Goal: Task Accomplishment & Management: Manage account settings

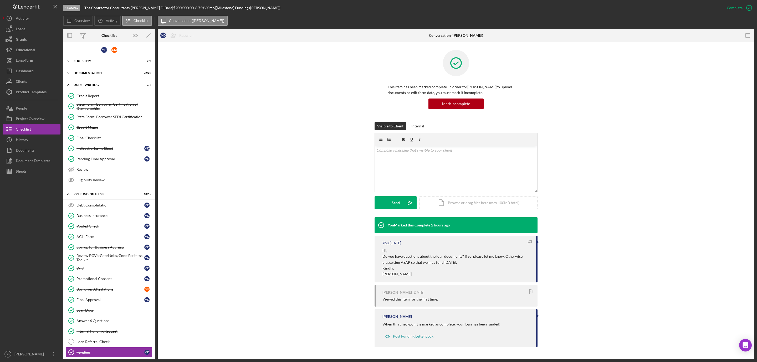
scroll to position [9, 0]
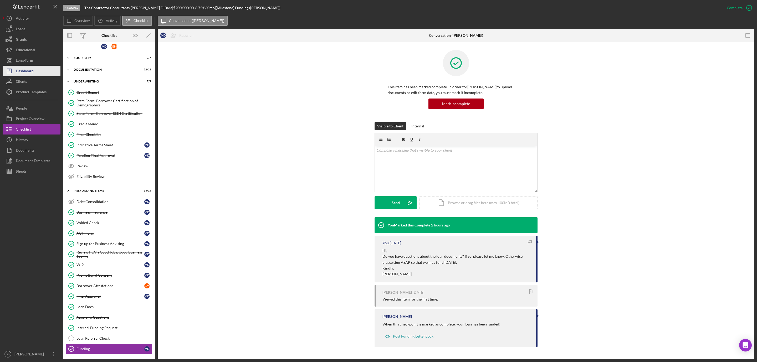
click at [27, 70] on div "Dashboard" at bounding box center [25, 72] width 18 height 12
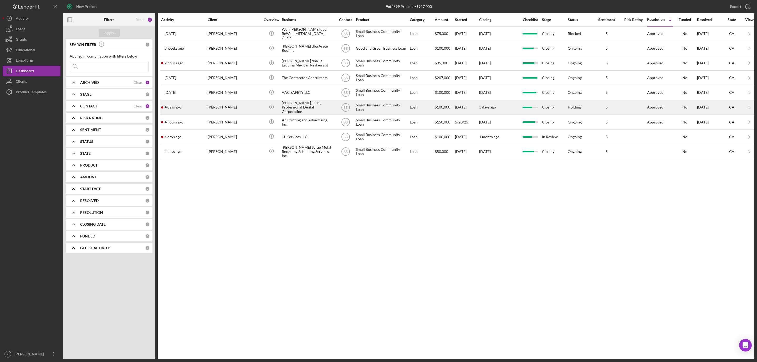
click at [233, 107] on div "[PERSON_NAME]" at bounding box center [234, 107] width 53 height 14
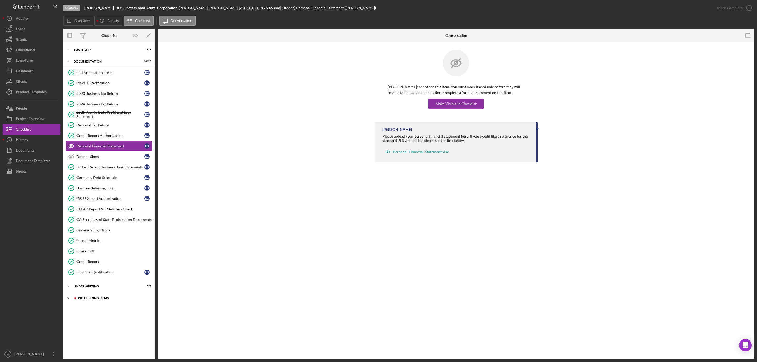
click at [96, 300] on div "Prefunding Items" at bounding box center [113, 298] width 70 height 3
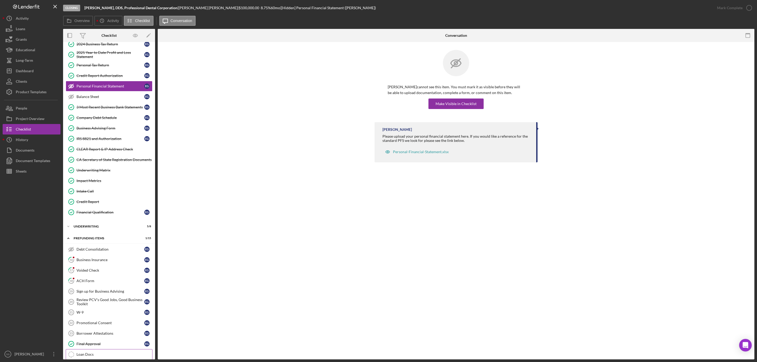
scroll to position [117, 0]
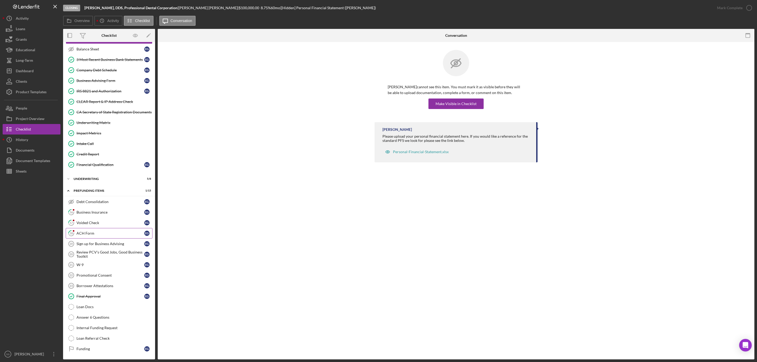
click at [90, 233] on link "18 ACH Form E G" at bounding box center [109, 233] width 87 height 11
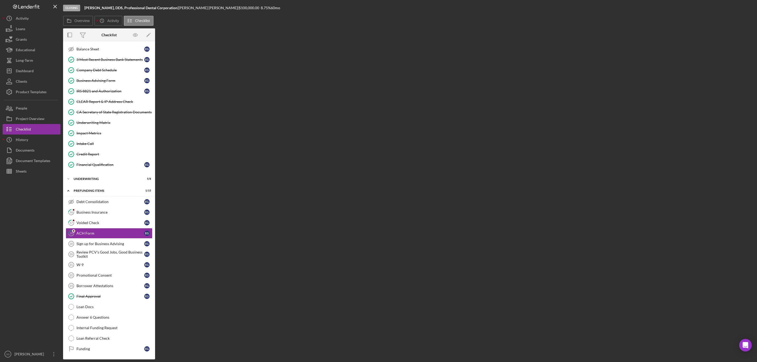
scroll to position [117, 0]
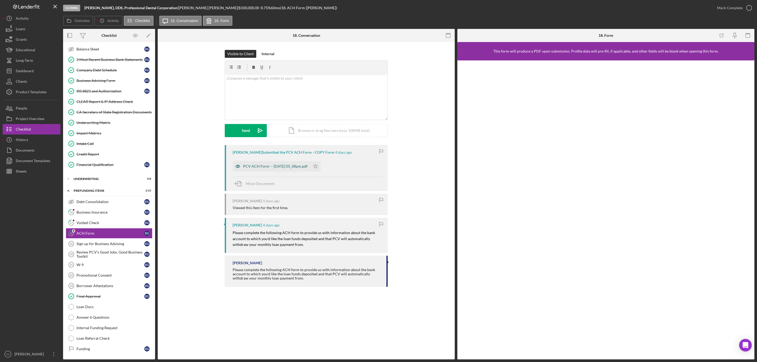
click at [290, 167] on div "PCV ACH Form -- [DATE] 05_08pm.pdf" at bounding box center [275, 166] width 64 height 4
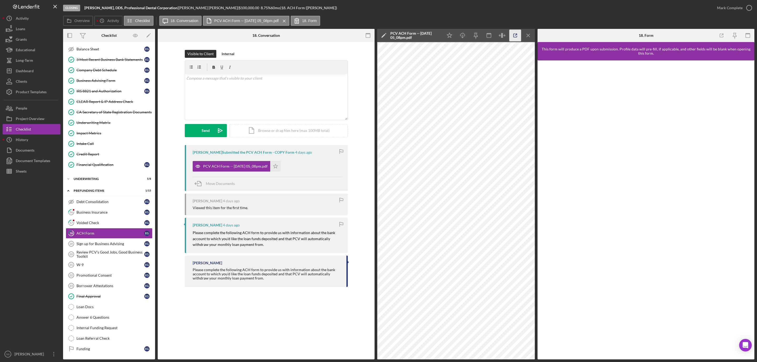
click at [513, 35] on icon "button" at bounding box center [514, 35] width 3 height 3
click at [246, 88] on div "v Color teal Color pink Remove color Add row above Add row below Add column bef…" at bounding box center [266, 97] width 162 height 46
click at [200, 133] on button "Send Icon/icon-invite-send" at bounding box center [206, 130] width 42 height 13
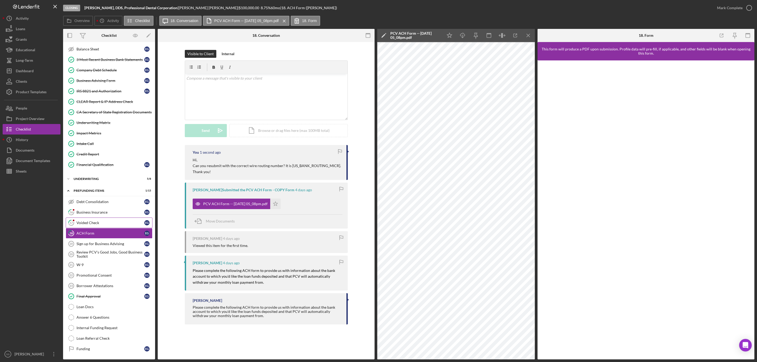
click at [87, 221] on div "Voided Check" at bounding box center [110, 223] width 68 height 4
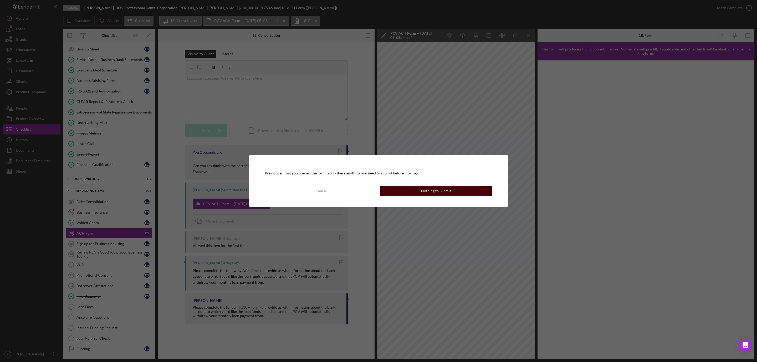
click at [451, 193] on button "Nothing to Submit" at bounding box center [436, 191] width 112 height 11
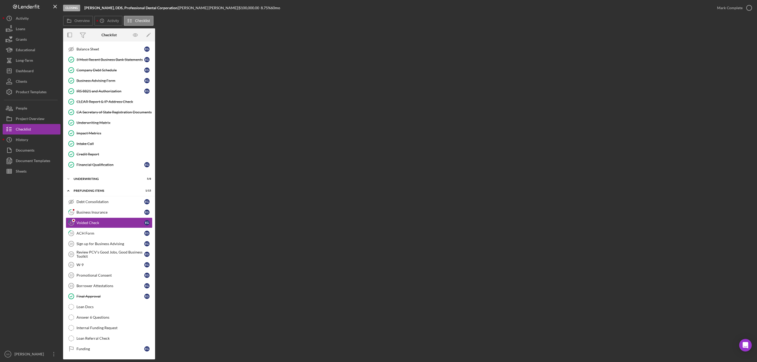
scroll to position [117, 0]
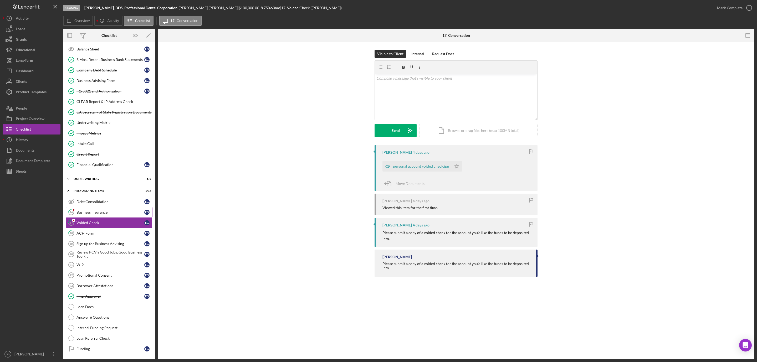
click at [116, 207] on link "16 Business Insurance E G" at bounding box center [109, 212] width 87 height 11
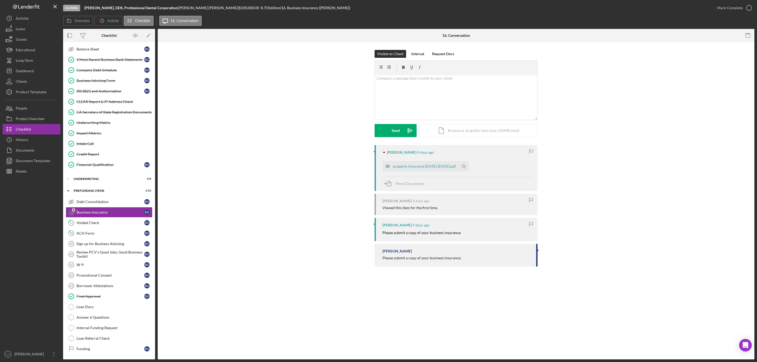
scroll to position [117, 0]
click at [429, 166] on div "property insurance [DATE]-[DATE].pdf" at bounding box center [424, 166] width 63 height 4
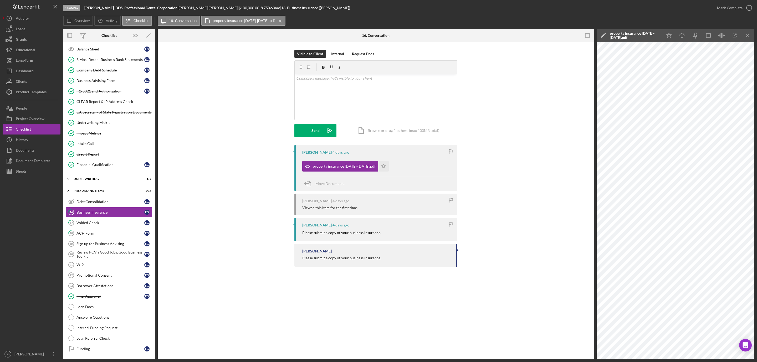
click at [137, 6] on b "[PERSON_NAME], DDS, Professional Dental Corporation" at bounding box center [130, 8] width 93 height 4
copy div "[PERSON_NAME], DDS, Professional Dental Corporation |"
click at [313, 91] on div "v Color teal Color pink Remove color Add row above Add row below Add column bef…" at bounding box center [376, 97] width 162 height 46
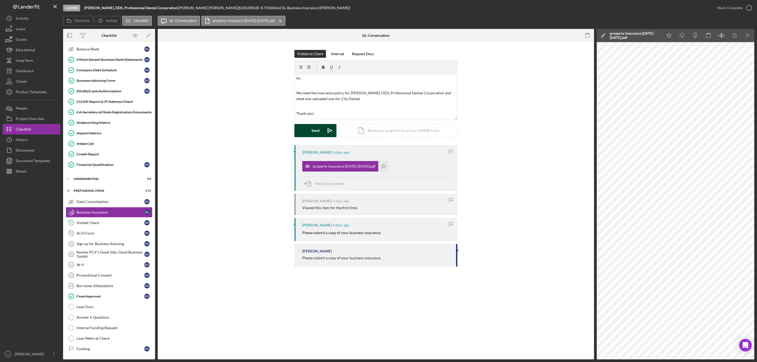
click at [315, 132] on div "Send" at bounding box center [315, 130] width 8 height 13
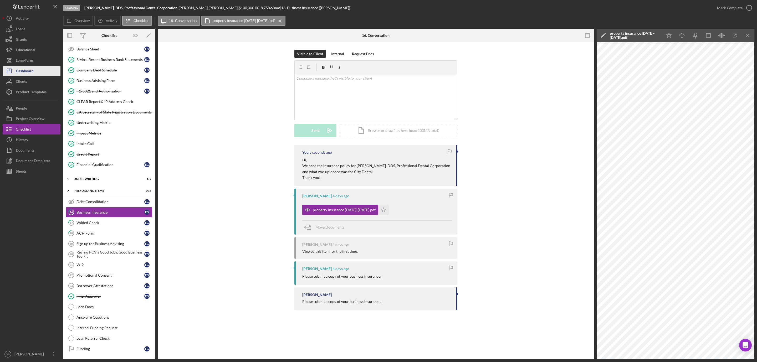
click at [30, 73] on div "Dashboard" at bounding box center [25, 72] width 18 height 12
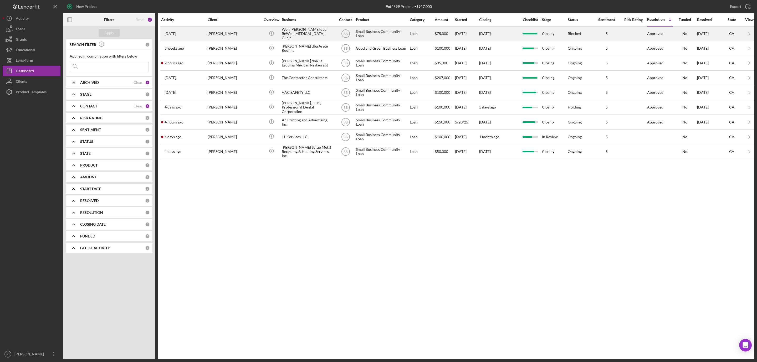
click at [241, 33] on div "[PERSON_NAME]" at bounding box center [234, 34] width 53 height 14
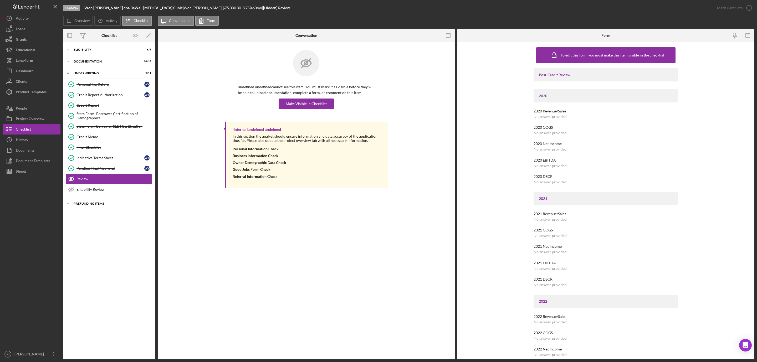
click at [89, 205] on div "Prefunding Items" at bounding box center [111, 203] width 75 height 3
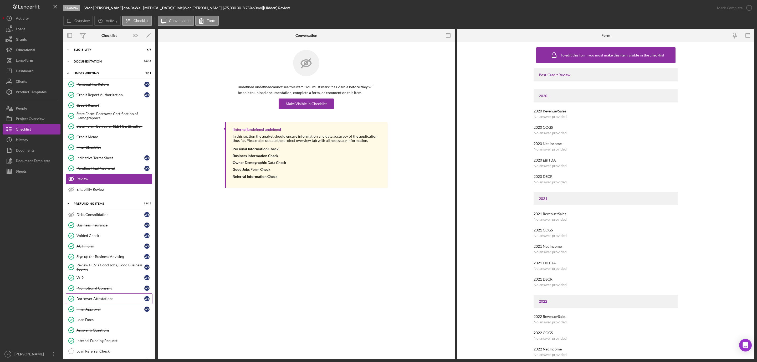
scroll to position [20, 0]
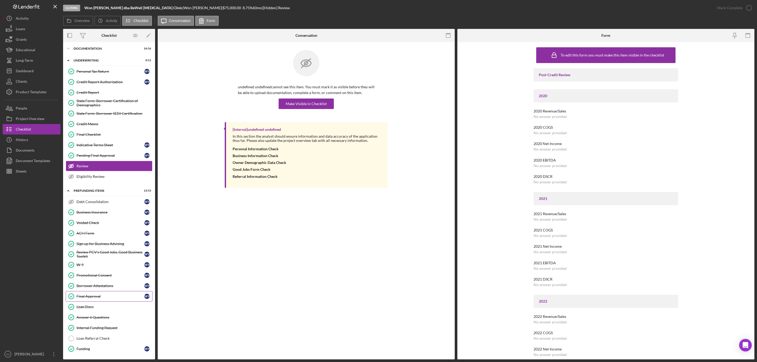
click at [95, 296] on div "Final Approval" at bounding box center [110, 296] width 68 height 4
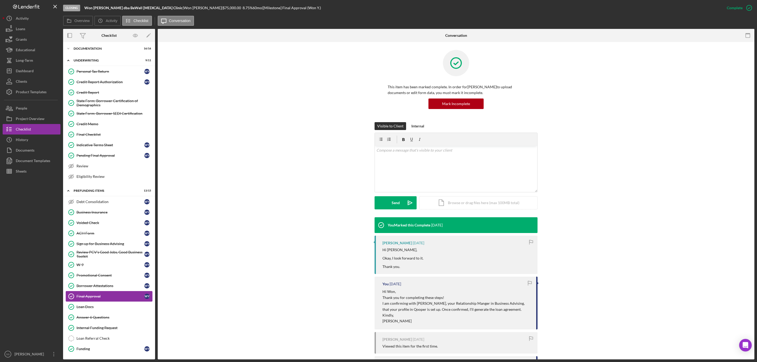
scroll to position [20, 0]
click at [46, 117] on button "Project Overview" at bounding box center [32, 119] width 58 height 11
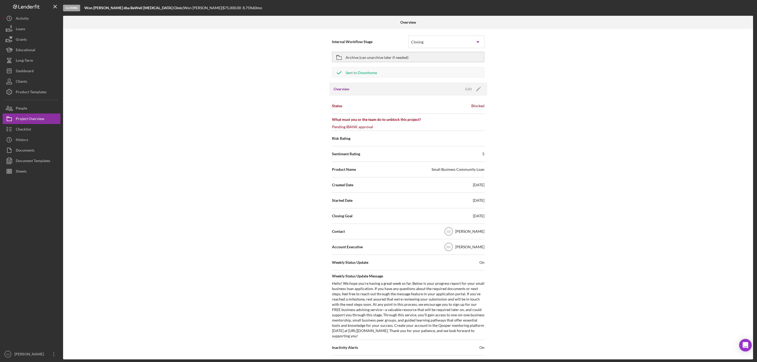
click at [475, 106] on div "Blocked" at bounding box center [477, 105] width 13 height 5
click at [472, 89] on icon "Icon/Edit" at bounding box center [478, 89] width 13 height 13
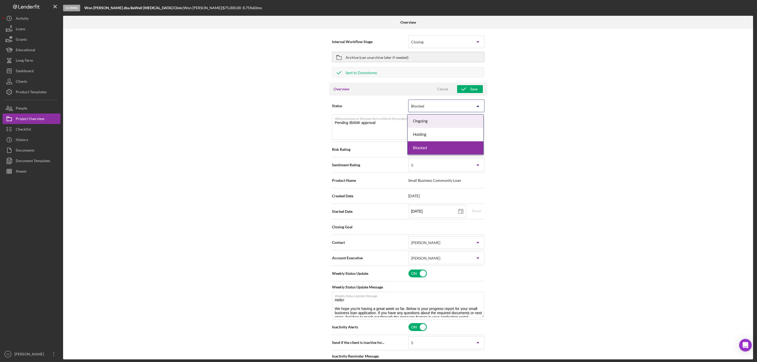
click at [473, 103] on icon "Icon/Dropdown Arrow" at bounding box center [477, 106] width 13 height 13
click at [464, 119] on div "Ongoing" at bounding box center [446, 121] width 76 height 13
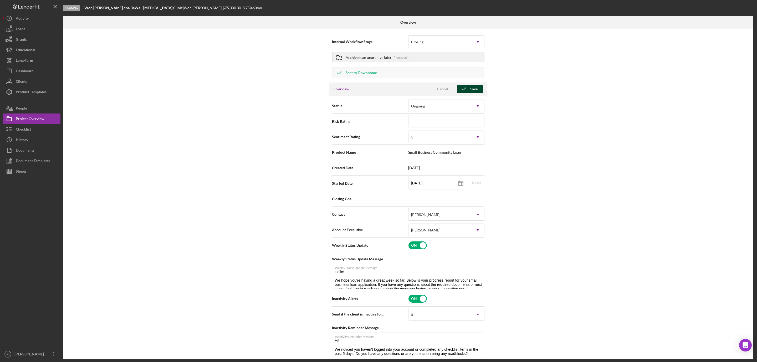
click at [468, 88] on icon "button" at bounding box center [463, 89] width 13 height 13
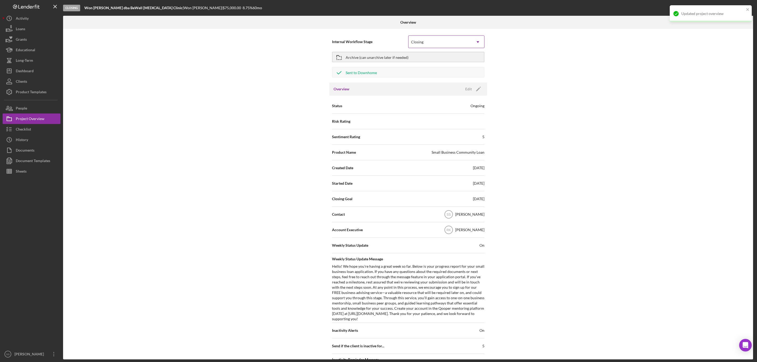
click at [470, 42] on div "Closing" at bounding box center [439, 42] width 63 height 12
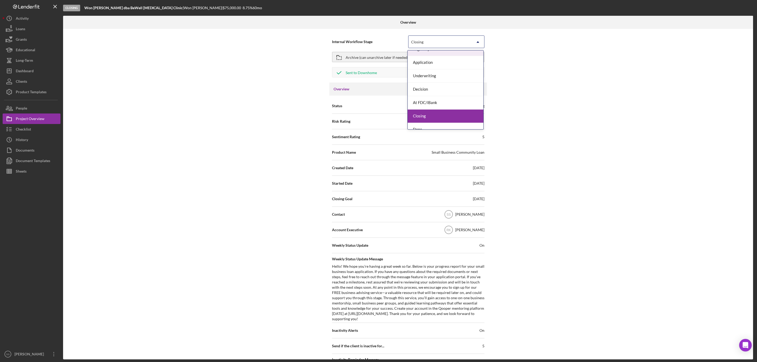
scroll to position [16, 0]
click at [435, 122] on div "Done" at bounding box center [446, 122] width 76 height 13
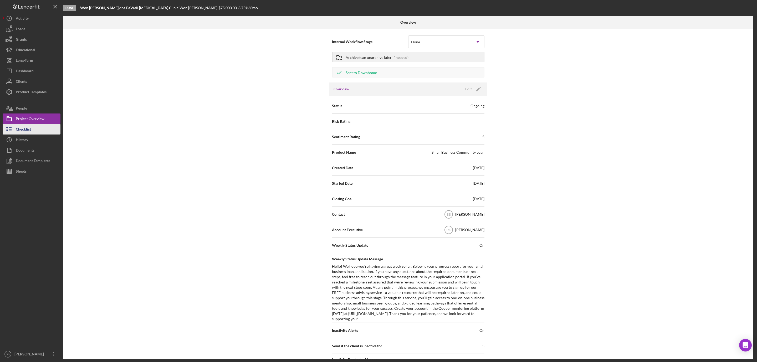
click at [33, 126] on button "Checklist" at bounding box center [32, 129] width 58 height 11
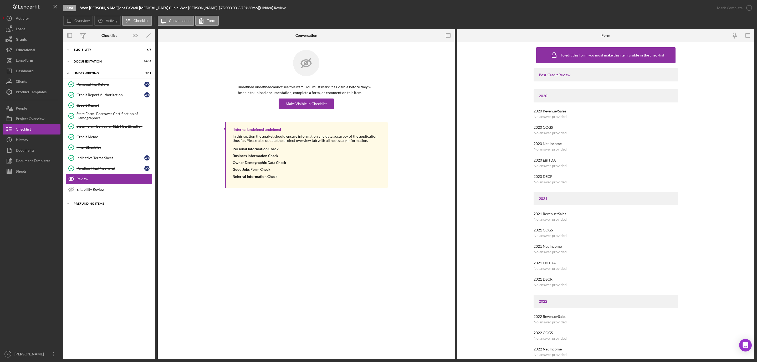
click at [79, 204] on div "Icon/Expander Prefunding Items 13 / 15" at bounding box center [109, 203] width 92 height 11
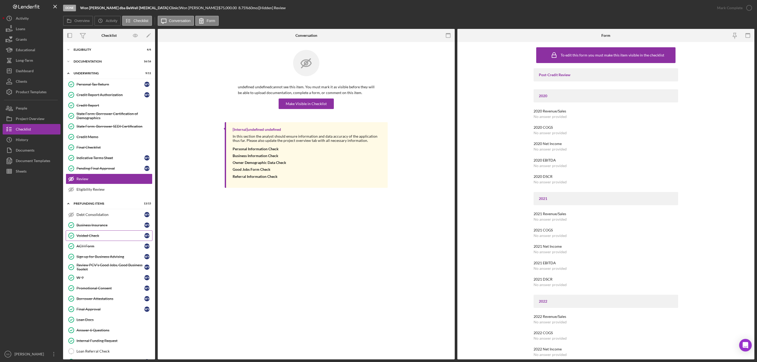
scroll to position [20, 0]
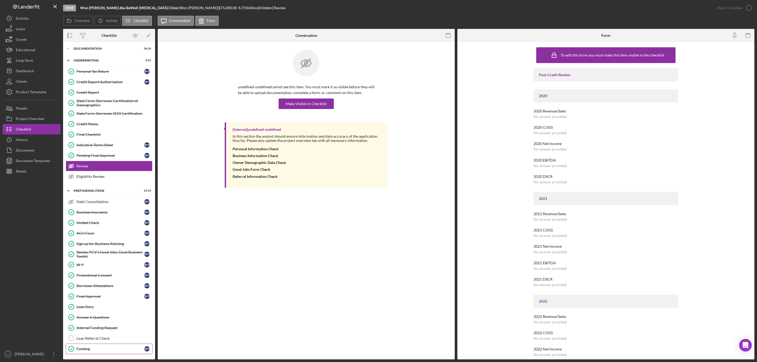
drag, startPoint x: 85, startPoint y: 350, endPoint x: 92, endPoint y: 298, distance: 51.9
click at [85, 348] on div "Funding" at bounding box center [110, 349] width 68 height 4
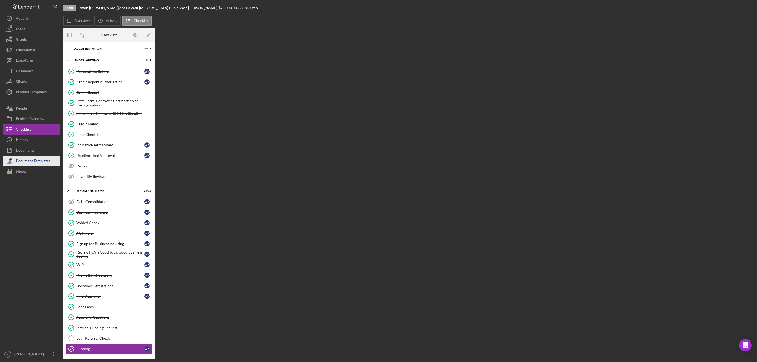
scroll to position [20, 0]
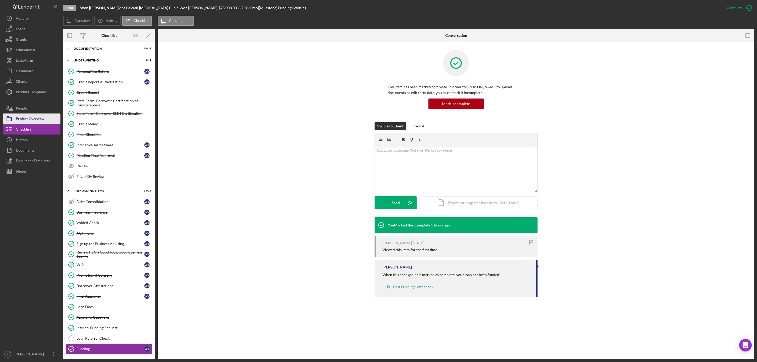
click at [43, 117] on div "Project Overview" at bounding box center [30, 120] width 29 height 12
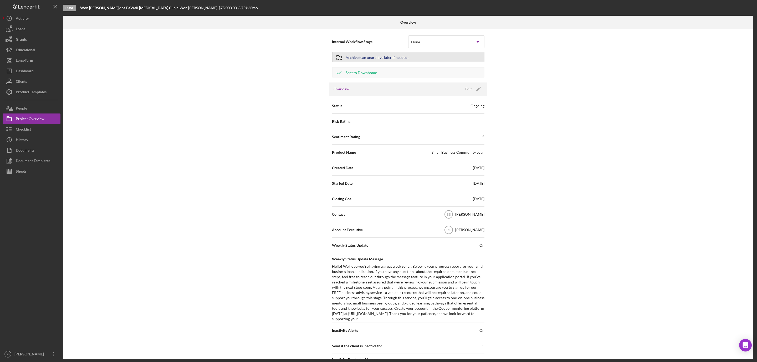
click at [432, 54] on button "Archive (can unarchive later if needed)" at bounding box center [408, 57] width 152 height 11
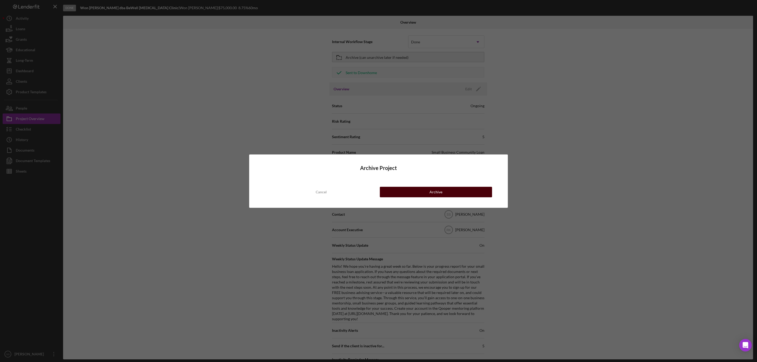
click at [453, 192] on button "Archive" at bounding box center [436, 192] width 112 height 11
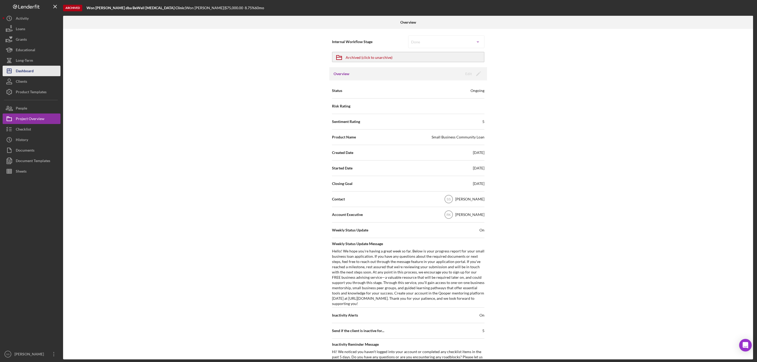
click at [33, 70] on div "Dashboard" at bounding box center [25, 72] width 18 height 12
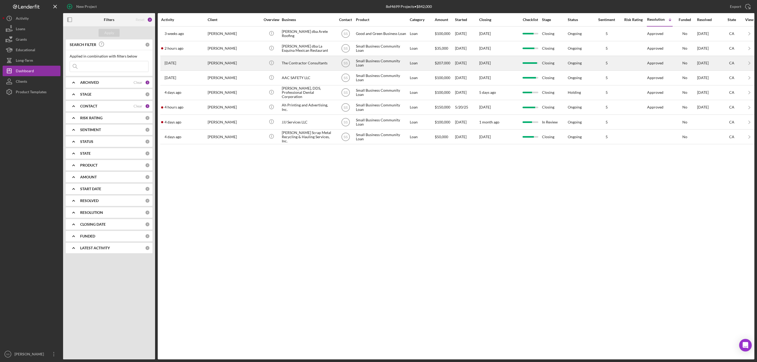
click at [296, 61] on div "The Contractor Consultants" at bounding box center [308, 63] width 53 height 14
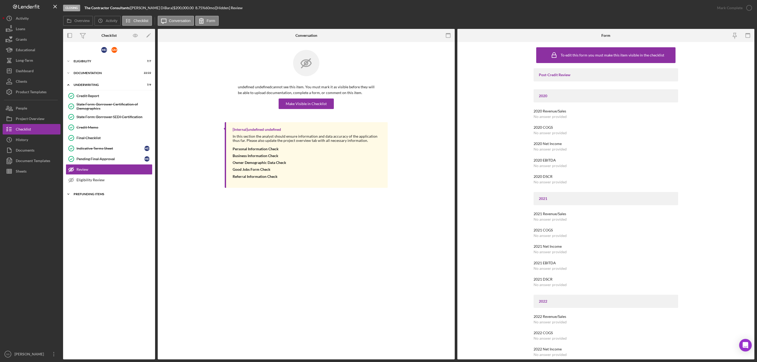
click at [81, 196] on div "Prefunding Items" at bounding box center [111, 194] width 75 height 3
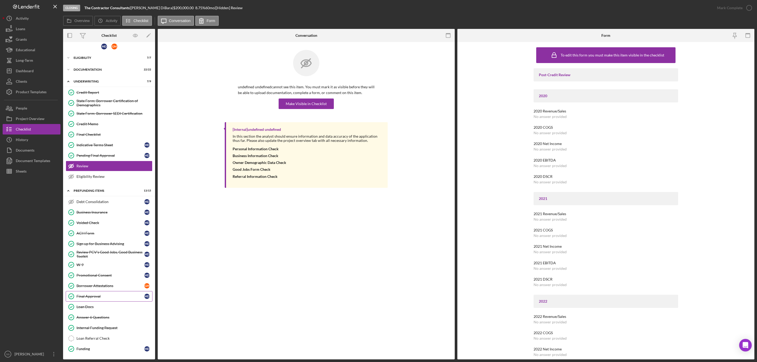
scroll to position [9, 0]
click at [37, 119] on div "Project Overview" at bounding box center [30, 120] width 29 height 12
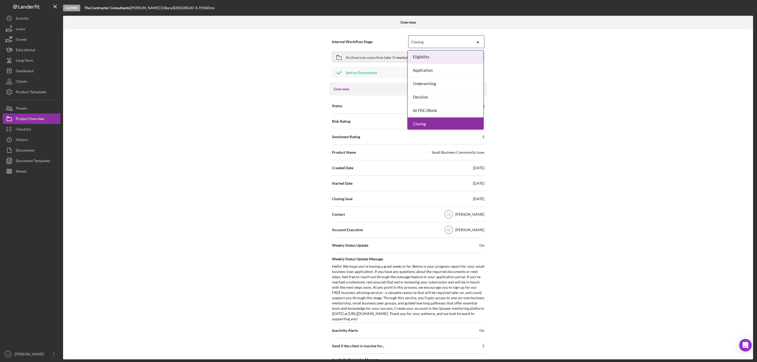
click at [479, 43] on icon "Icon/Dropdown Arrow" at bounding box center [477, 42] width 13 height 13
click at [304, 64] on div "Internal Workflow Stage Closing Icon/Dropdown Arrow Archive (can unarchive late…" at bounding box center [408, 194] width 690 height 331
click at [358, 58] on div "Archive (can unarchive later if needed)" at bounding box center [377, 56] width 63 height 9
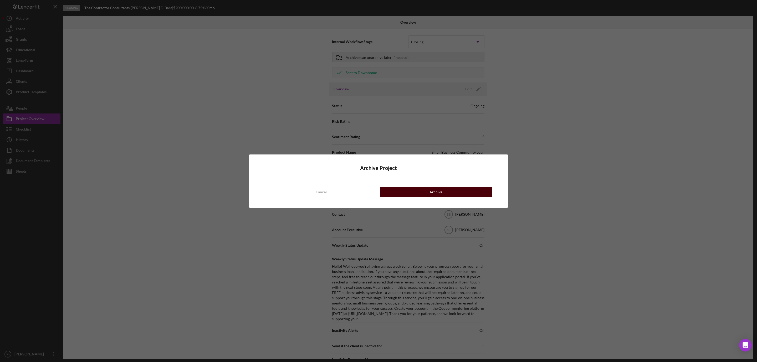
click at [429, 191] on button "Archive" at bounding box center [436, 192] width 112 height 11
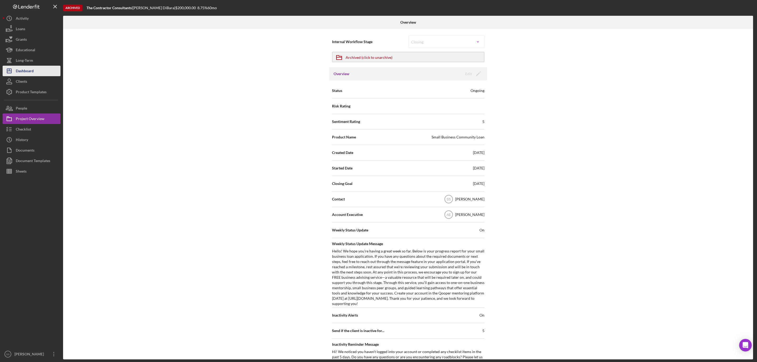
click at [29, 71] on div "Dashboard" at bounding box center [25, 72] width 18 height 12
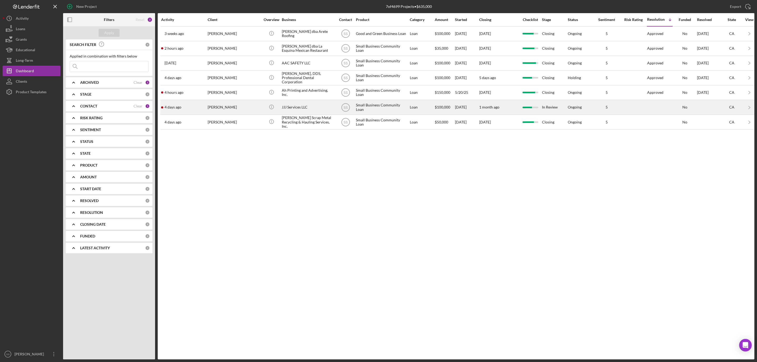
click at [211, 111] on div "[PERSON_NAME]" at bounding box center [234, 107] width 53 height 14
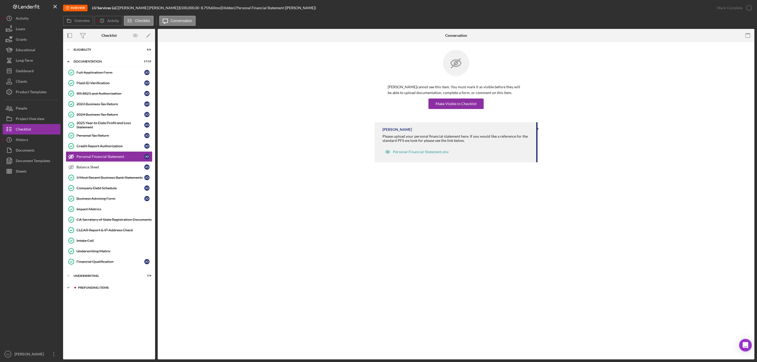
click at [89, 293] on div "Icon/Expander Prefunding Items 0 / 15" at bounding box center [109, 287] width 92 height 11
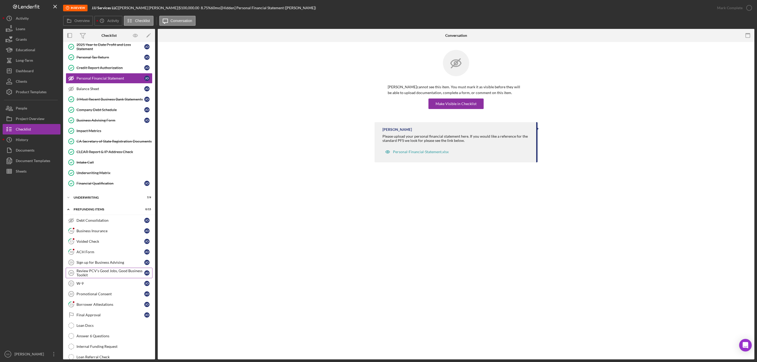
scroll to position [79, 0]
click at [82, 306] on div "Borrower Attestations" at bounding box center [110, 304] width 68 height 4
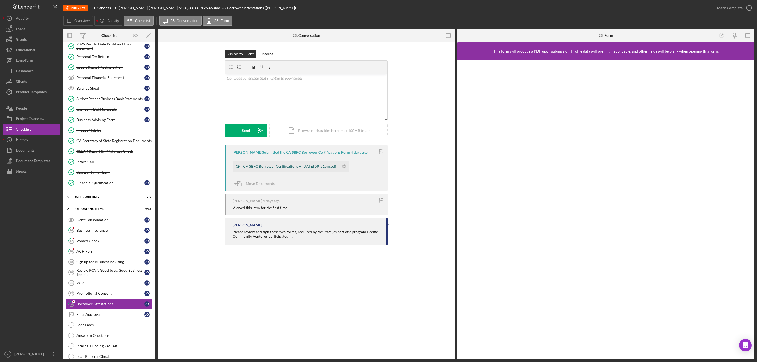
click at [308, 164] on div "CA SBFC Borrower Certifications -- [DATE] 09_51pm.pdf" at bounding box center [286, 166] width 106 height 11
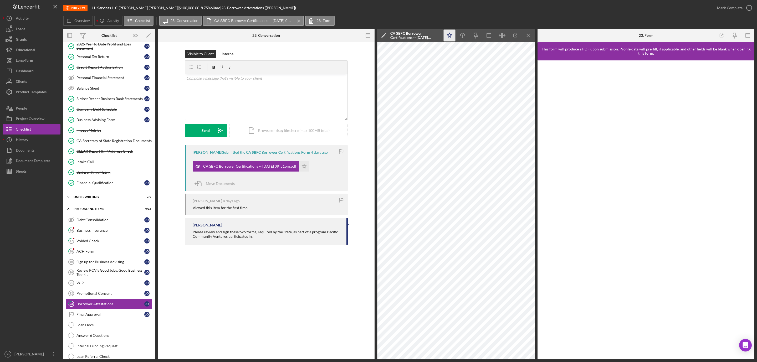
click at [448, 34] on icon "Icon/Star" at bounding box center [450, 36] width 12 height 12
click at [93, 255] on link "18 ACH Form J O" at bounding box center [109, 251] width 87 height 11
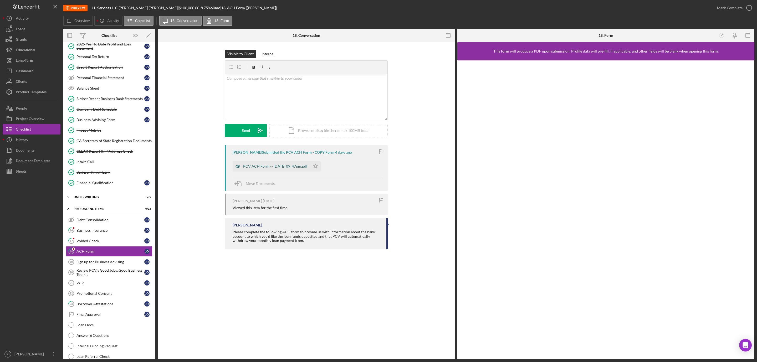
click at [275, 166] on div "PCV ACH Form -- [DATE] 09_47pm.pdf" at bounding box center [275, 166] width 64 height 4
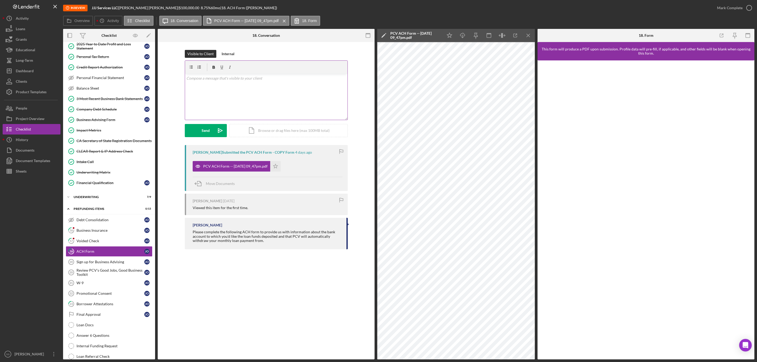
click at [255, 99] on div "v Color teal Color pink Remove color Add row above Add row below Add column bef…" at bounding box center [266, 97] width 162 height 46
click at [205, 131] on div "Send" at bounding box center [206, 130] width 8 height 13
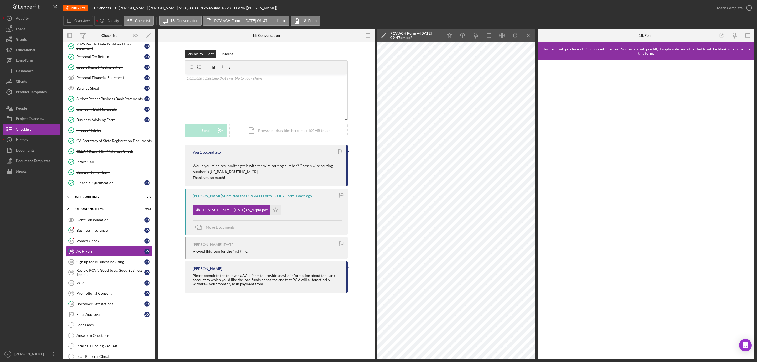
click at [106, 243] on div "Voided Check" at bounding box center [110, 241] width 68 height 4
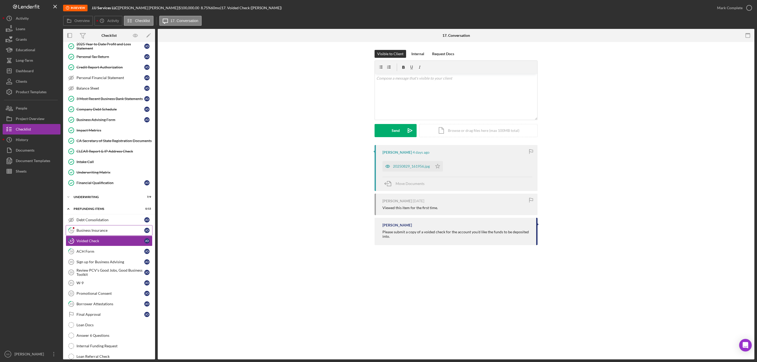
click at [91, 233] on div "Business Insurance" at bounding box center [110, 230] width 68 height 4
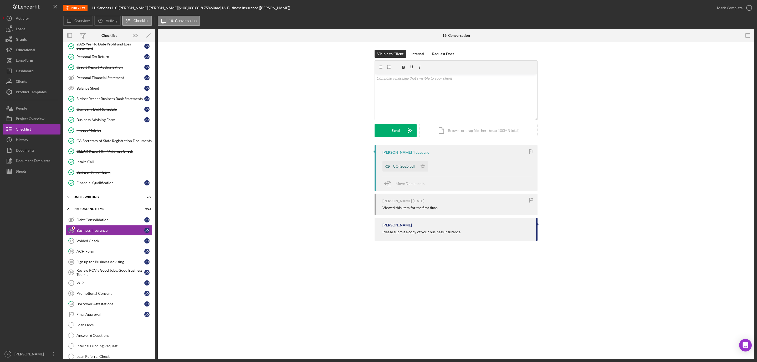
click at [402, 165] on div "COI 2025.pdf" at bounding box center [404, 166] width 22 height 4
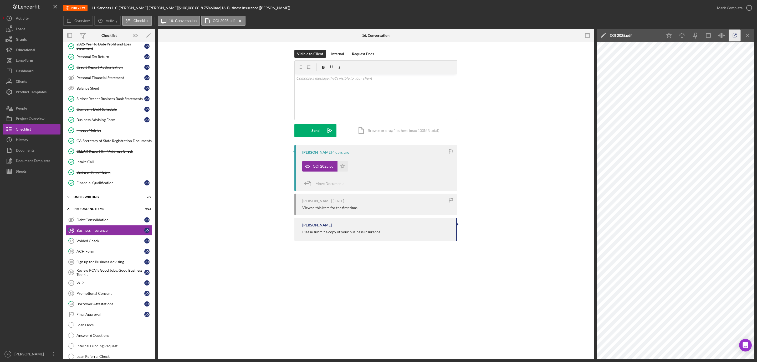
click at [736, 35] on icon "button" at bounding box center [735, 36] width 12 height 12
click at [342, 167] on icon "Icon/Star" at bounding box center [342, 166] width 11 height 11
click at [31, 71] on div "Dashboard" at bounding box center [25, 72] width 18 height 12
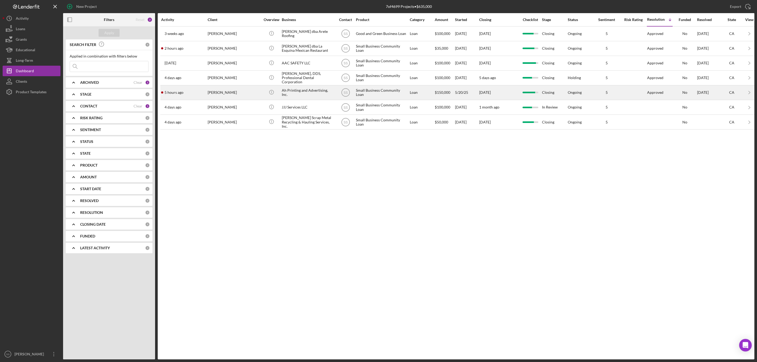
click at [214, 95] on div "[PERSON_NAME]" at bounding box center [234, 93] width 53 height 14
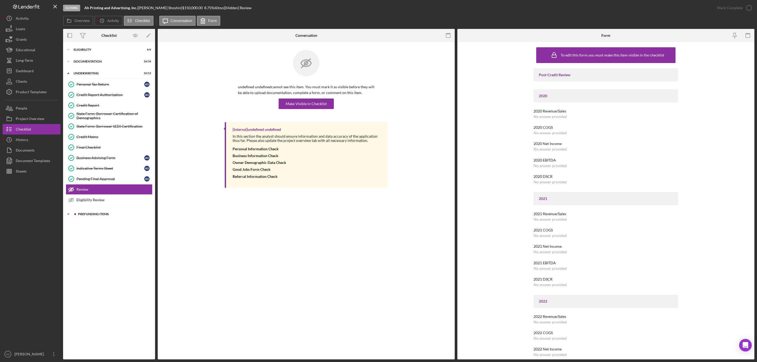
click at [84, 216] on div "Prefunding Items" at bounding box center [113, 214] width 70 height 3
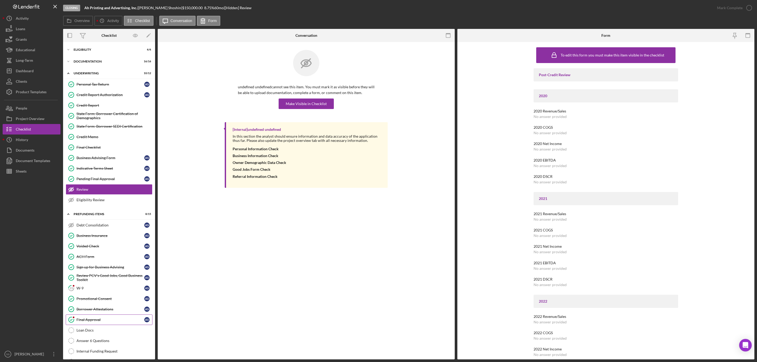
click at [96, 322] on link "Final Approval Final Approval A S" at bounding box center [109, 320] width 87 height 11
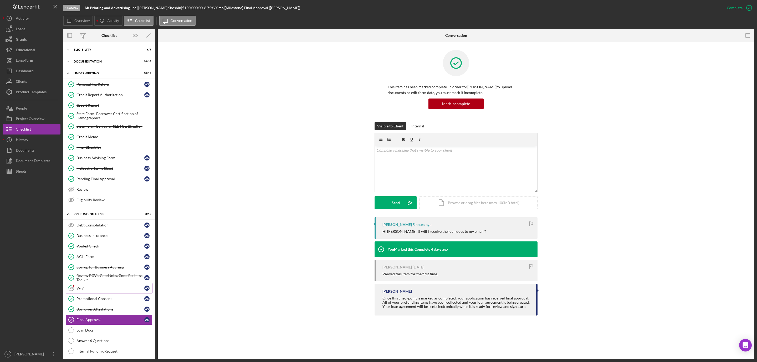
click at [85, 290] on div "W-9" at bounding box center [110, 288] width 68 height 4
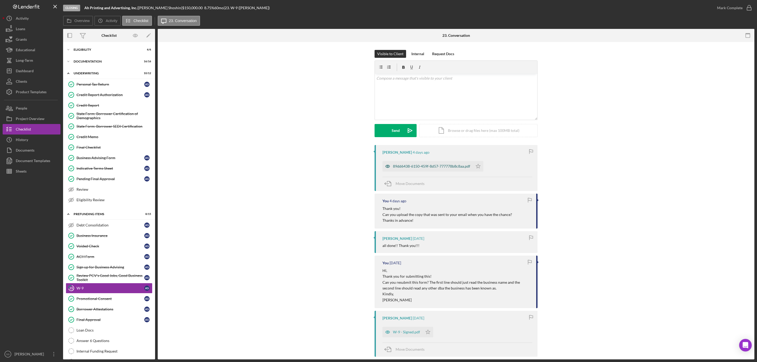
click at [415, 166] on div "89dd6438-6150-459f-8d57-777778b8c8aa.pdf" at bounding box center [431, 166] width 77 height 4
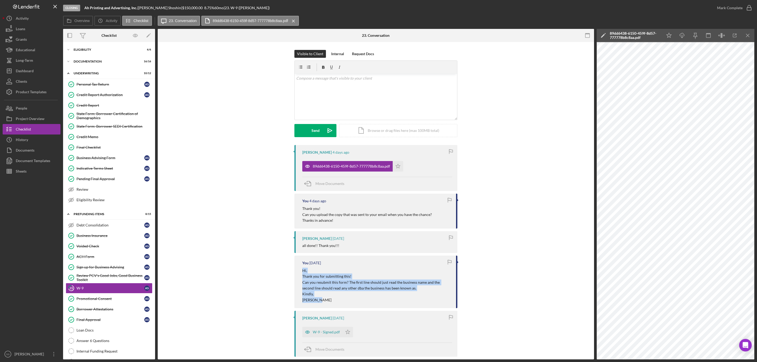
drag, startPoint x: 321, startPoint y: 304, endPoint x: 296, endPoint y: 269, distance: 42.7
click at [296, 269] on div "You [DATE] Hi, Thank you for submitting this! Can you resubmit this form? The f…" at bounding box center [375, 282] width 163 height 53
copy div "Hi, Thank you for submitting this! Can you resubmit this form? The first line s…"
click at [347, 92] on div "v Color teal Color pink Remove color Add row above Add row below Add column bef…" at bounding box center [376, 97] width 162 height 46
drag, startPoint x: 347, startPoint y: 92, endPoint x: 301, endPoint y: 295, distance: 208.5
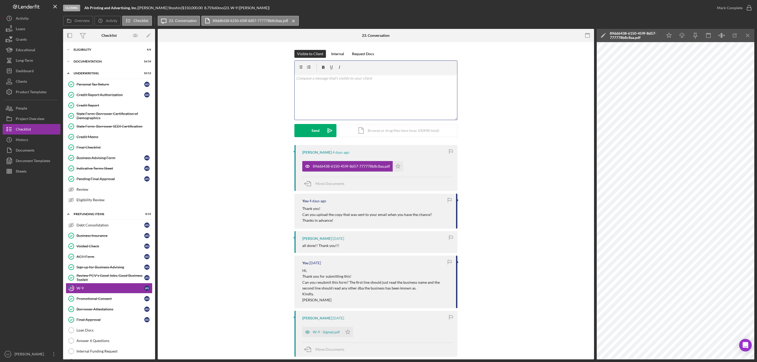
click at [302, 298] on p "[PERSON_NAME]" at bounding box center [376, 300] width 148 height 6
click at [302, 294] on p "Kindly," at bounding box center [376, 293] width 148 height 6
click at [316, 300] on p "[PERSON_NAME]" at bounding box center [376, 299] width 148 height 6
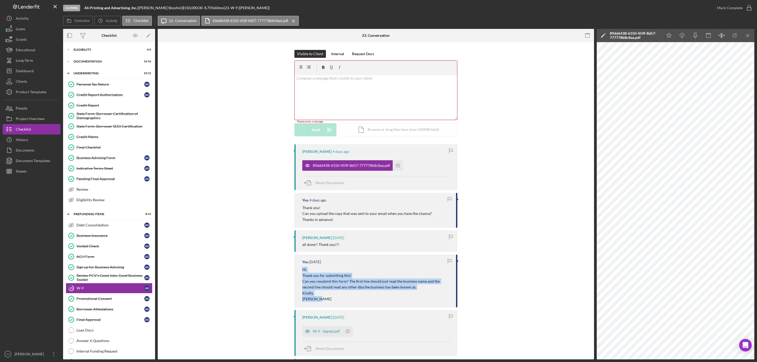
drag, startPoint x: 321, startPoint y: 299, endPoint x: 300, endPoint y: 271, distance: 34.7
click at [300, 271] on div "You [DATE] Hi, Thank you for submitting this! Can you resubmit this form? The f…" at bounding box center [375, 281] width 163 height 53
copy div "Hi, Thank you for submitting this! Can you resubmit this form? The first line s…"
click at [325, 97] on div "v Color teal Color pink Remove color Add row above Add row below Add column bef…" at bounding box center [376, 97] width 162 height 46
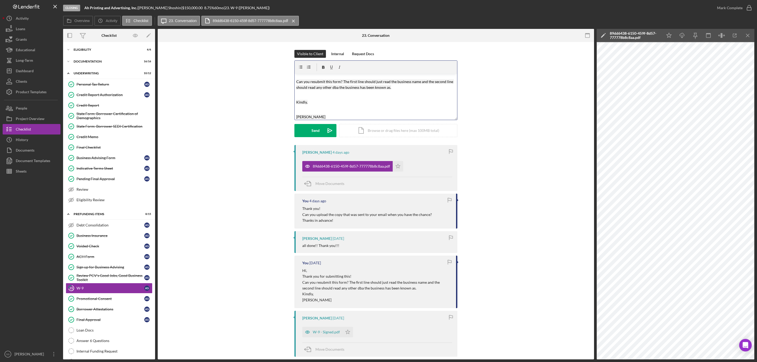
click at [117, 7] on b "Ah Printing and Advertising, Inc." at bounding box center [110, 8] width 53 height 4
copy div "Ah Printing and Advertising, Inc. |"
drag, startPoint x: 387, startPoint y: 82, endPoint x: 417, endPoint y: 82, distance: 29.7
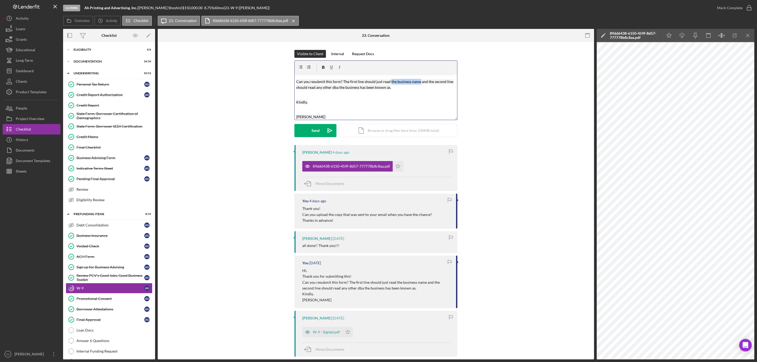
click at [417, 82] on mark "Can you resubmit this form? The first line should just read the business name a…" at bounding box center [375, 84] width 158 height 10
paste div
click at [443, 82] on span "Can you resubmit this form? The first line should just read Ah Printing and Adv…" at bounding box center [371, 81] width 151 height 4
click at [297, 89] on mark "and the second line should read any other dba the business has been known as." at bounding box center [359, 89] width 127 height 4
click at [313, 134] on div "Send" at bounding box center [315, 130] width 8 height 13
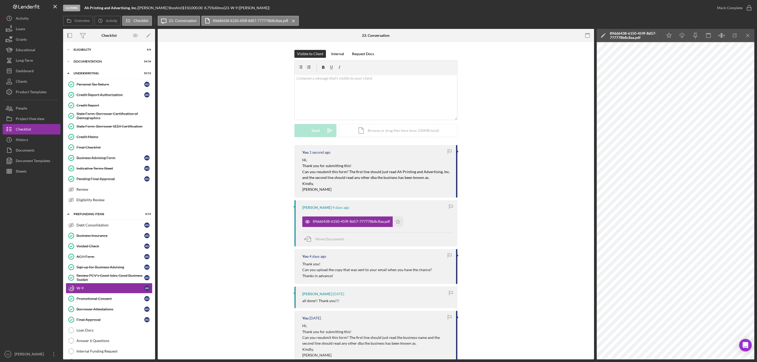
scroll to position [0, 0]
